Goal: Task Accomplishment & Management: Complete application form

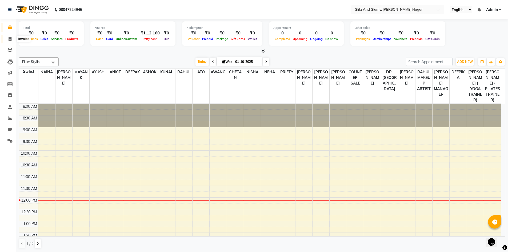
drag, startPoint x: 9, startPoint y: 38, endPoint x: 12, endPoint y: 37, distance: 3.4
click at [9, 38] on icon at bounding box center [10, 39] width 3 height 4
select select "service"
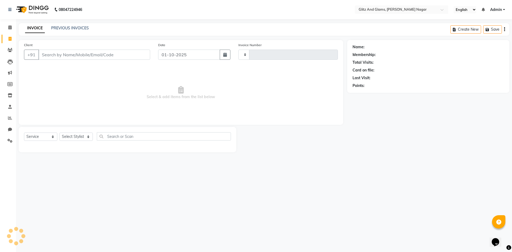
type input "2234"
select select "8316"
click at [70, 55] on input "Client" at bounding box center [94, 55] width 112 height 10
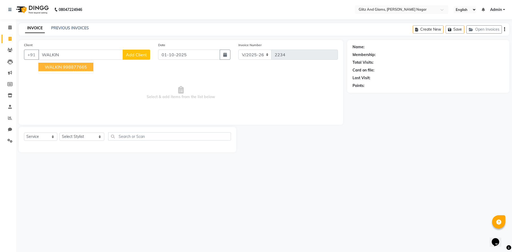
click at [68, 68] on ngb-highlight "998877665" at bounding box center [75, 66] width 24 height 5
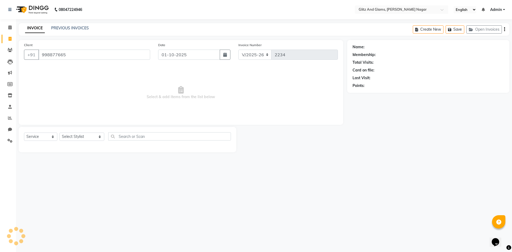
type input "998877665"
select select "1: Object"
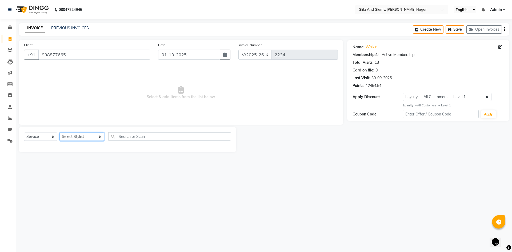
click at [81, 137] on select "Select Stylist [PERSON_NAME] [PERSON_NAME] ANKIT ASHOK ATO [PERSON_NAME] CHETAN…" at bounding box center [82, 137] width 45 height 8
select select "80523"
click at [60, 133] on select "Select Stylist [PERSON_NAME] [PERSON_NAME] ANKIT ASHOK ATO [PERSON_NAME] CHETAN…" at bounding box center [82, 137] width 45 height 8
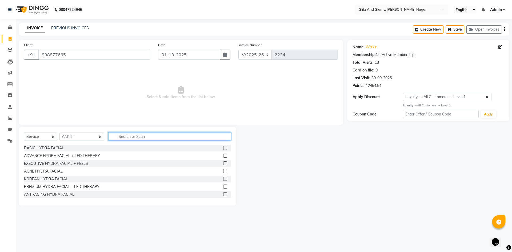
click at [133, 139] on input "text" at bounding box center [169, 136] width 123 height 8
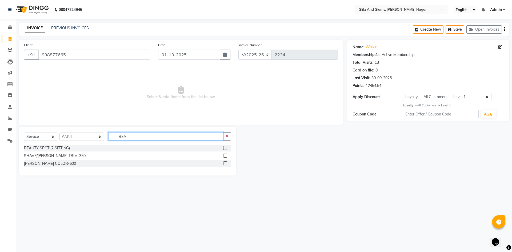
type input "BEA"
click at [225, 156] on label at bounding box center [225, 156] width 4 height 4
click at [225, 156] on input "checkbox" at bounding box center [224, 155] width 3 height 3
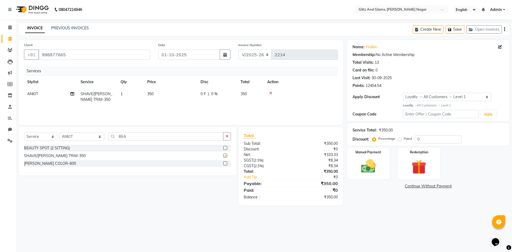
click at [225, 156] on label at bounding box center [225, 156] width 4 height 4
click at [225, 156] on input "checkbox" at bounding box center [224, 155] width 3 height 3
click at [225, 156] on label at bounding box center [225, 156] width 4 height 4
click at [225, 156] on input "checkbox" at bounding box center [224, 155] width 3 height 3
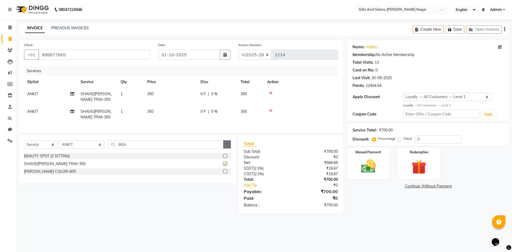
checkbox input "false"
click at [227, 146] on button "button" at bounding box center [227, 144] width 8 height 8
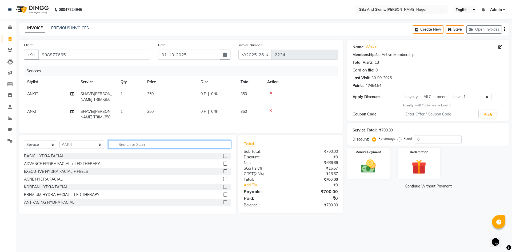
click at [207, 149] on input "text" at bounding box center [169, 144] width 123 height 8
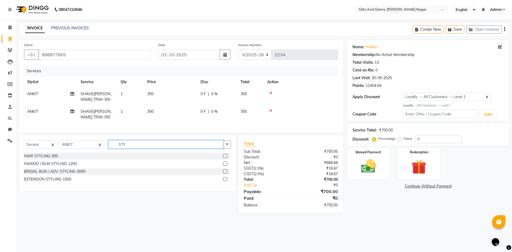
type input "STY"
click at [226, 158] on label at bounding box center [225, 156] width 4 height 4
click at [226, 158] on input "checkbox" at bounding box center [224, 156] width 3 height 3
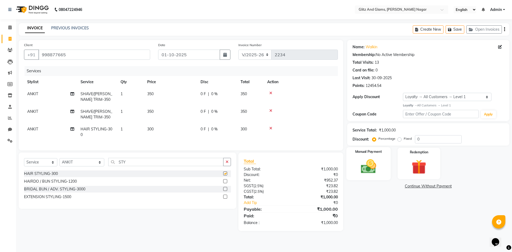
checkbox input "false"
click at [368, 168] on img at bounding box center [368, 167] width 25 height 18
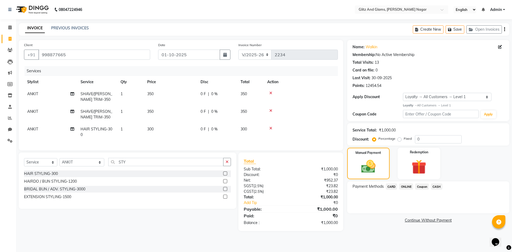
click at [405, 185] on span "ONLINE" at bounding box center [406, 187] width 14 height 6
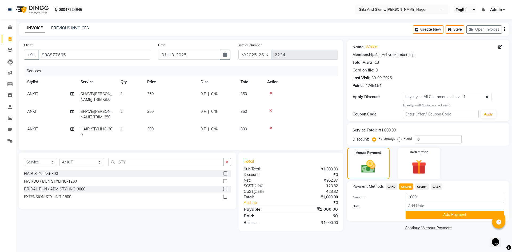
click at [412, 213] on button "Add Payment" at bounding box center [455, 215] width 98 height 8
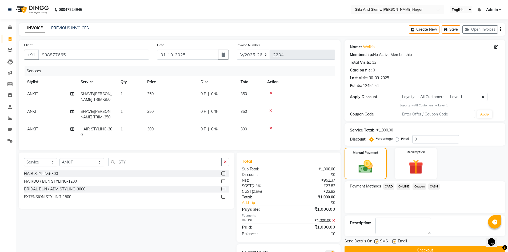
scroll to position [29, 0]
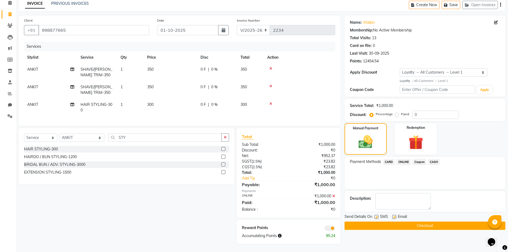
click at [418, 222] on button "Checkout" at bounding box center [425, 226] width 161 height 8
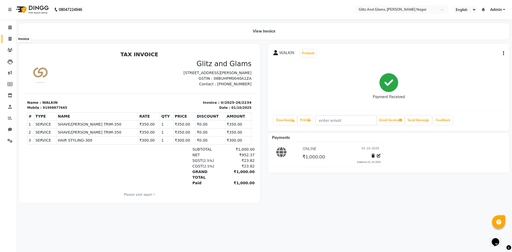
drag, startPoint x: 9, startPoint y: 37, endPoint x: 20, endPoint y: 39, distance: 10.5
click at [9, 37] on icon at bounding box center [10, 39] width 3 height 4
select select "service"
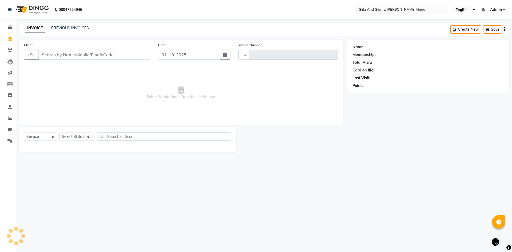
type input "2235"
select select "8316"
click at [57, 54] on input "Client" at bounding box center [94, 55] width 112 height 10
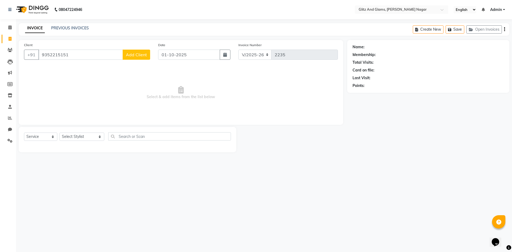
type input "9352215151"
click at [136, 55] on span "Add Client" at bounding box center [136, 54] width 21 height 5
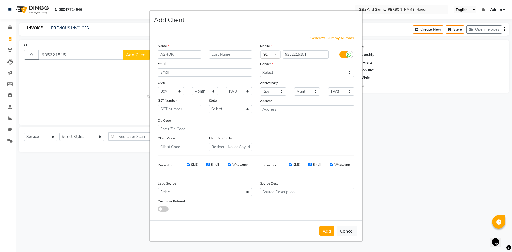
type input "ASHOK"
type input "YADAV"
click at [275, 70] on select "Select [DEMOGRAPHIC_DATA] [DEMOGRAPHIC_DATA] Other Prefer Not To Say" at bounding box center [307, 73] width 94 height 8
select select "[DEMOGRAPHIC_DATA]"
click at [260, 69] on select "Select [DEMOGRAPHIC_DATA] [DEMOGRAPHIC_DATA] Other Prefer Not To Say" at bounding box center [307, 73] width 94 height 8
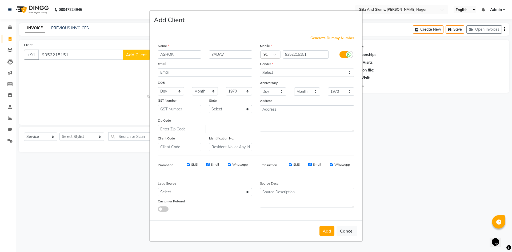
click at [327, 231] on button "Add" at bounding box center [327, 231] width 15 height 10
select select
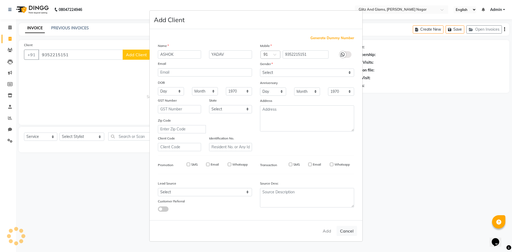
select select
checkbox input "false"
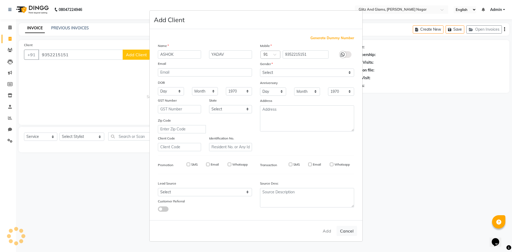
checkbox input "false"
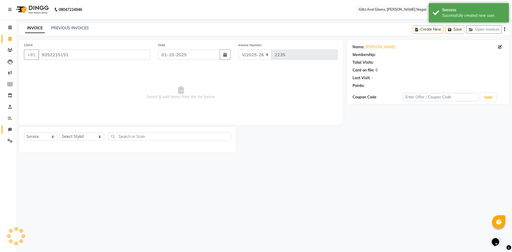
select select "1: Object"
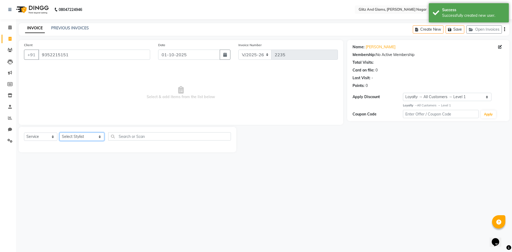
click at [89, 135] on select "Select Stylist [PERSON_NAME] [PERSON_NAME] ANKIT ASHOK ATO [PERSON_NAME] CHETAN…" at bounding box center [82, 137] width 45 height 8
select select "83931"
click at [60, 133] on select "Select Stylist [PERSON_NAME] [PERSON_NAME] ANKIT ASHOK ATO [PERSON_NAME] CHETAN…" at bounding box center [82, 137] width 45 height 8
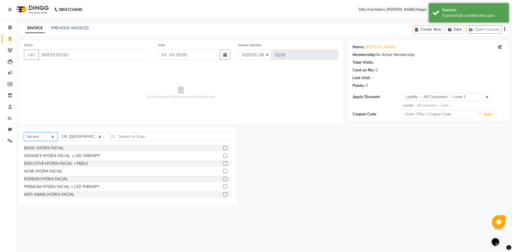
click at [39, 137] on select "Select Service Product Membership Package Voucher Prepaid Gift Card" at bounding box center [40, 137] width 33 height 8
select select "product"
click at [24, 133] on select "Select Service Product Membership Package Voucher Prepaid Gift Card" at bounding box center [40, 137] width 33 height 8
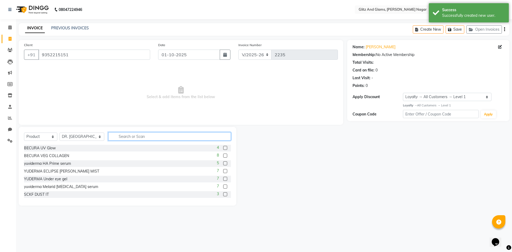
click at [129, 136] on input "text" at bounding box center [169, 136] width 123 height 8
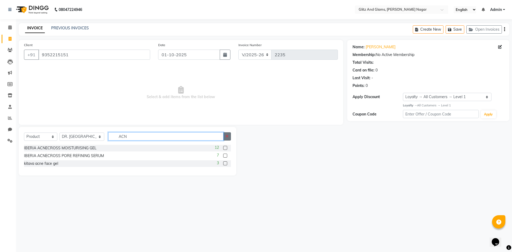
type input "ACN"
click at [227, 139] on button "button" at bounding box center [227, 136] width 8 height 8
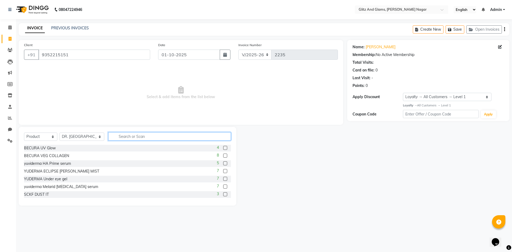
click at [189, 134] on input "text" at bounding box center [169, 136] width 123 height 8
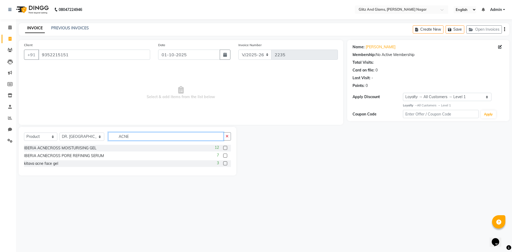
type input "ACNE"
click at [224, 147] on label at bounding box center [225, 148] width 4 height 4
click at [224, 147] on input "checkbox" at bounding box center [224, 148] width 3 height 3
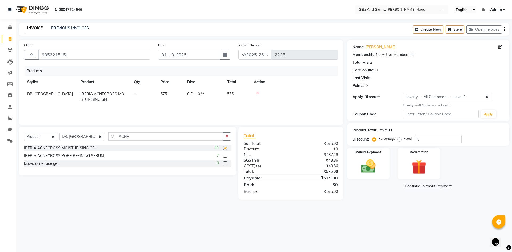
checkbox input "false"
click at [229, 137] on button "button" at bounding box center [227, 136] width 8 height 8
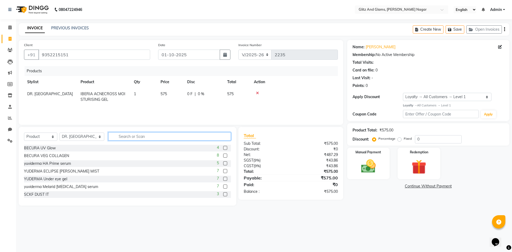
click at [220, 137] on input "text" at bounding box center [169, 136] width 123 height 8
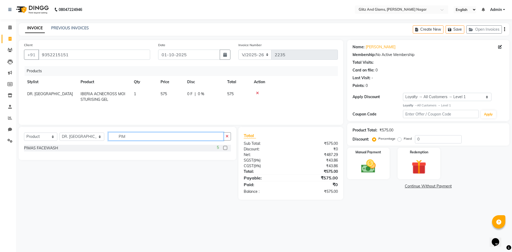
type input "PIM"
click at [225, 148] on label at bounding box center [225, 148] width 4 height 4
click at [225, 148] on input "checkbox" at bounding box center [224, 148] width 3 height 3
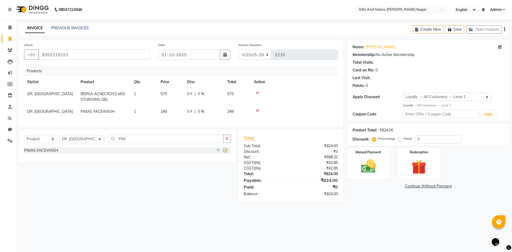
checkbox input "false"
click at [227, 141] on icon "button" at bounding box center [227, 139] width 3 height 4
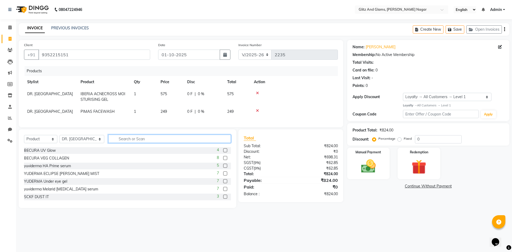
click at [205, 141] on input "text" at bounding box center [169, 139] width 123 height 8
type input "A"
click at [156, 143] on input "GEL" at bounding box center [165, 139] width 115 height 8
type input "G"
type input "D"
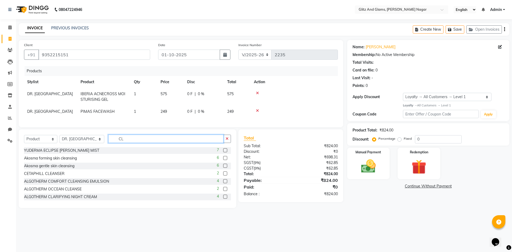
type input "C"
type input "G"
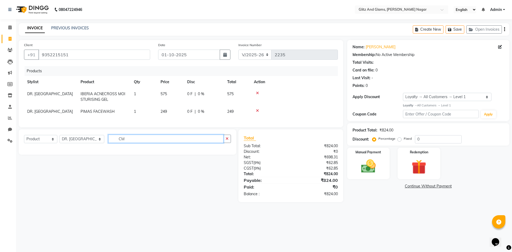
type input "C"
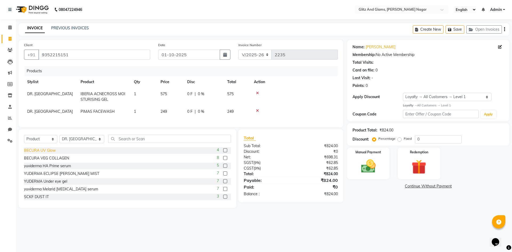
click at [49, 153] on div "BECURA UV Glow" at bounding box center [40, 151] width 32 height 6
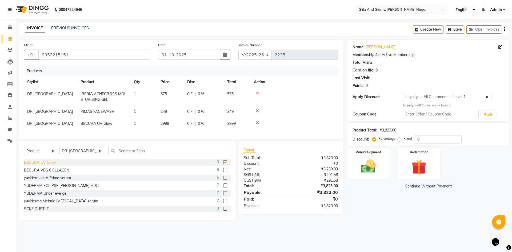
checkbox input "false"
click at [258, 121] on icon at bounding box center [257, 123] width 3 height 4
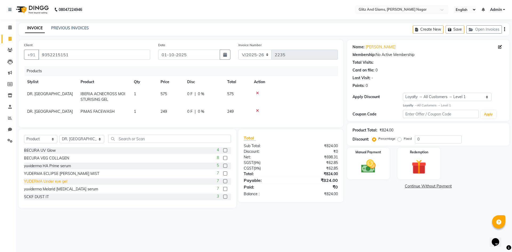
click at [51, 184] on div "YUDERMA Under eye gel" at bounding box center [45, 182] width 43 height 6
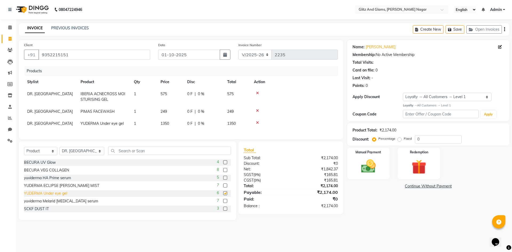
checkbox input "false"
click at [257, 123] on icon at bounding box center [257, 123] width 3 height 4
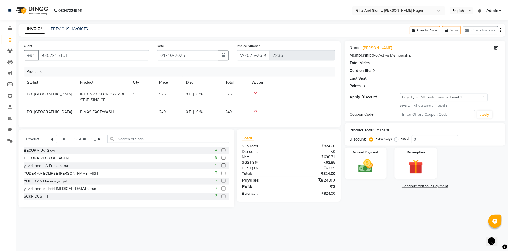
scroll to position [27, 0]
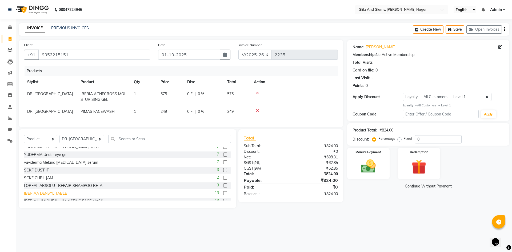
click at [54, 196] on div "IBERIAA DENSYL TABLET" at bounding box center [46, 194] width 45 height 6
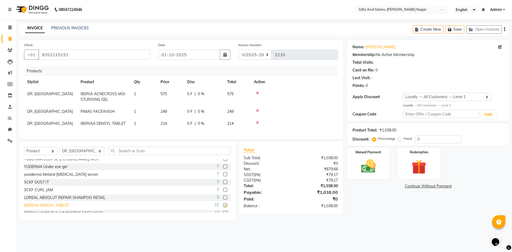
checkbox input "false"
click at [169, 123] on td "214" at bounding box center [170, 124] width 27 height 12
select select "83931"
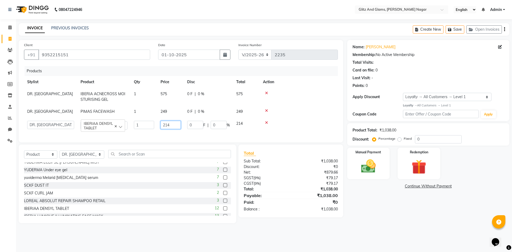
click at [168, 125] on input "214" at bounding box center [171, 125] width 20 height 8
type input "465"
click at [165, 72] on div "Products" at bounding box center [184, 71] width 318 height 10
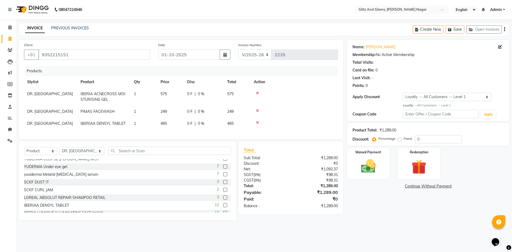
click at [180, 112] on td "249" at bounding box center [170, 112] width 27 height 12
select select "83931"
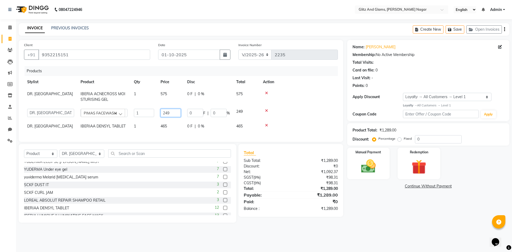
click at [177, 113] on input "249" at bounding box center [171, 113] width 20 height 8
type input "250"
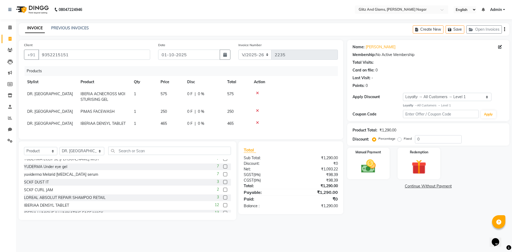
click at [172, 72] on div "Products" at bounding box center [184, 71] width 318 height 10
click at [365, 173] on img at bounding box center [368, 167] width 25 height 18
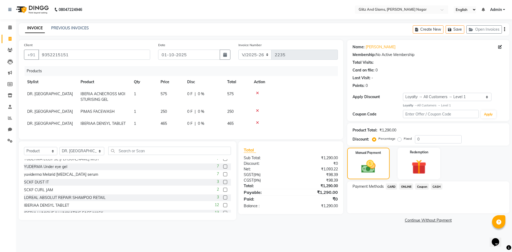
click at [435, 186] on span "CASH" at bounding box center [436, 187] width 11 height 6
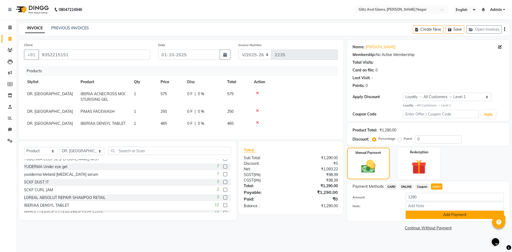
click at [422, 213] on button "Add Payment" at bounding box center [455, 215] width 98 height 8
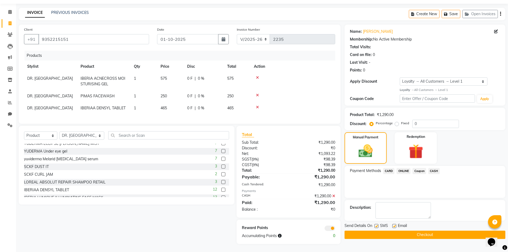
scroll to position [19, 0]
click at [418, 233] on button "Checkout" at bounding box center [425, 235] width 161 height 8
